Goal: Find specific page/section: Find specific page/section

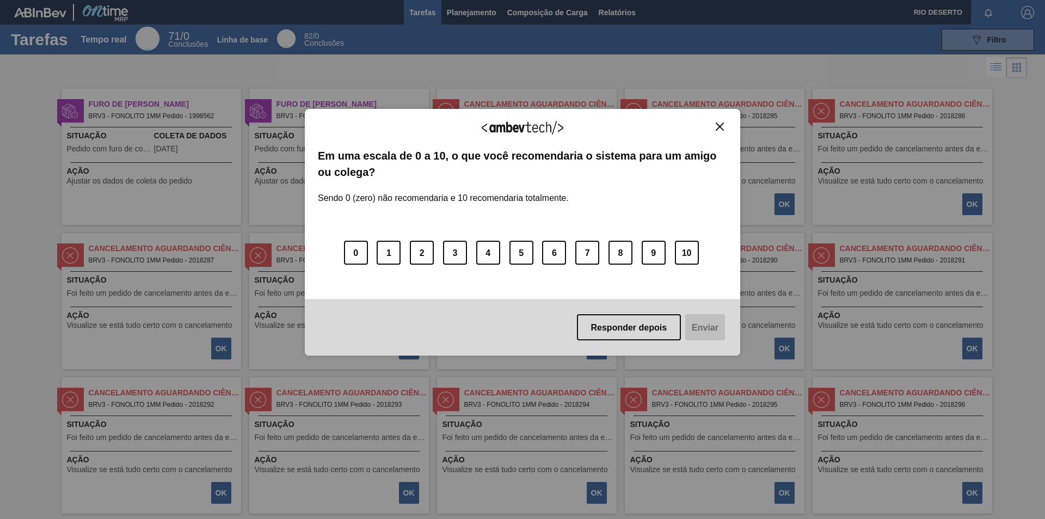
click at [715, 123] on button "Fechar" at bounding box center [719, 126] width 15 height 9
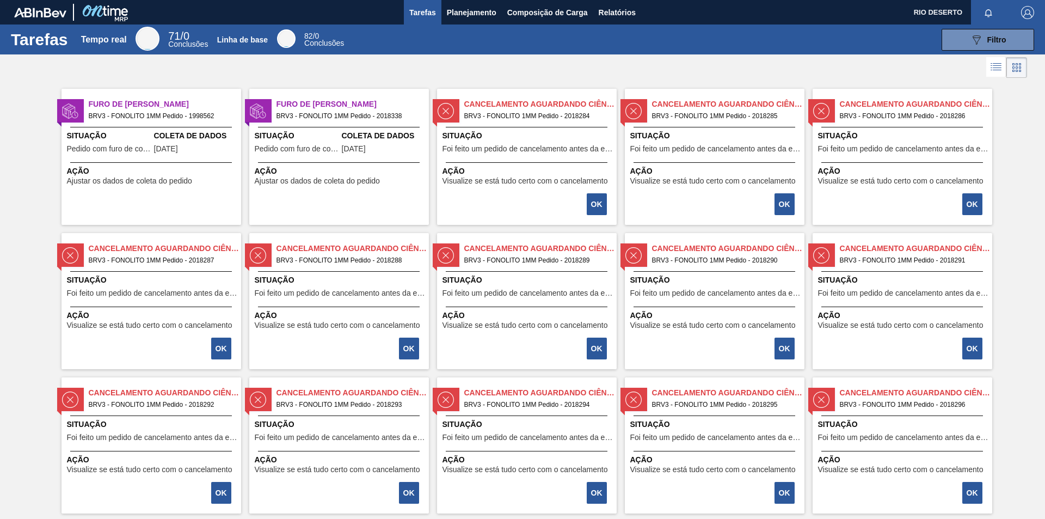
click at [566, 116] on font "BRV3 - FONOLITO 1MM Pedido - 2018284" at bounding box center [527, 116] width 126 height 8
click at [466, 14] on font "Planejamento" at bounding box center [472, 12] width 50 height 9
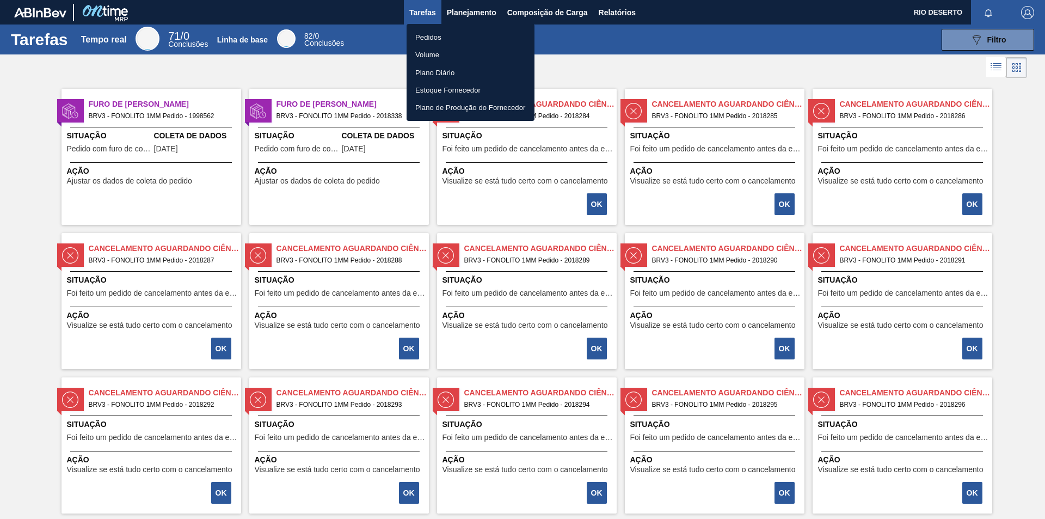
click at [447, 35] on li "Pedidos" at bounding box center [471, 36] width 128 height 17
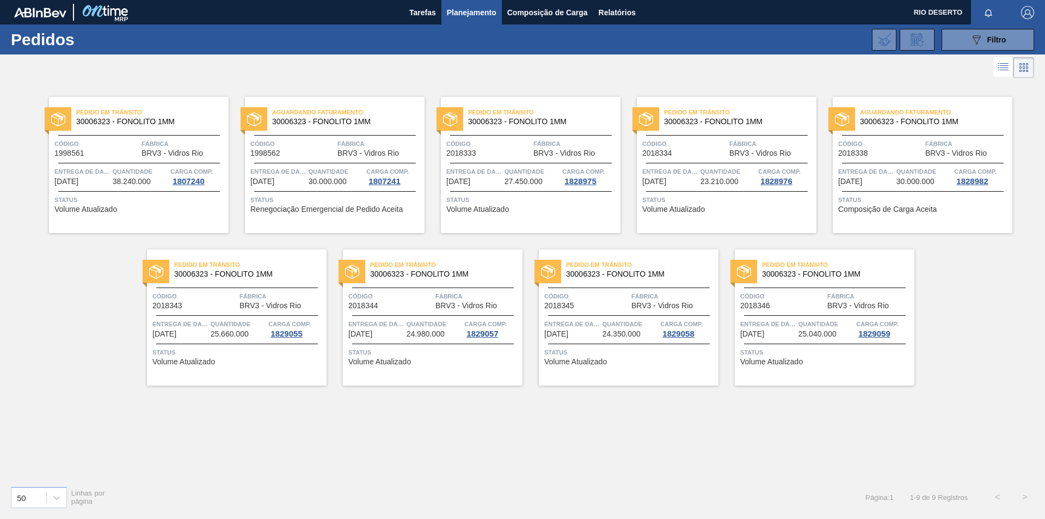
drag, startPoint x: 434, startPoint y: 9, endPoint x: 460, endPoint y: 16, distance: 26.7
click at [434, 9] on font "Tarefas" at bounding box center [422, 12] width 27 height 9
